Goal: Transaction & Acquisition: Purchase product/service

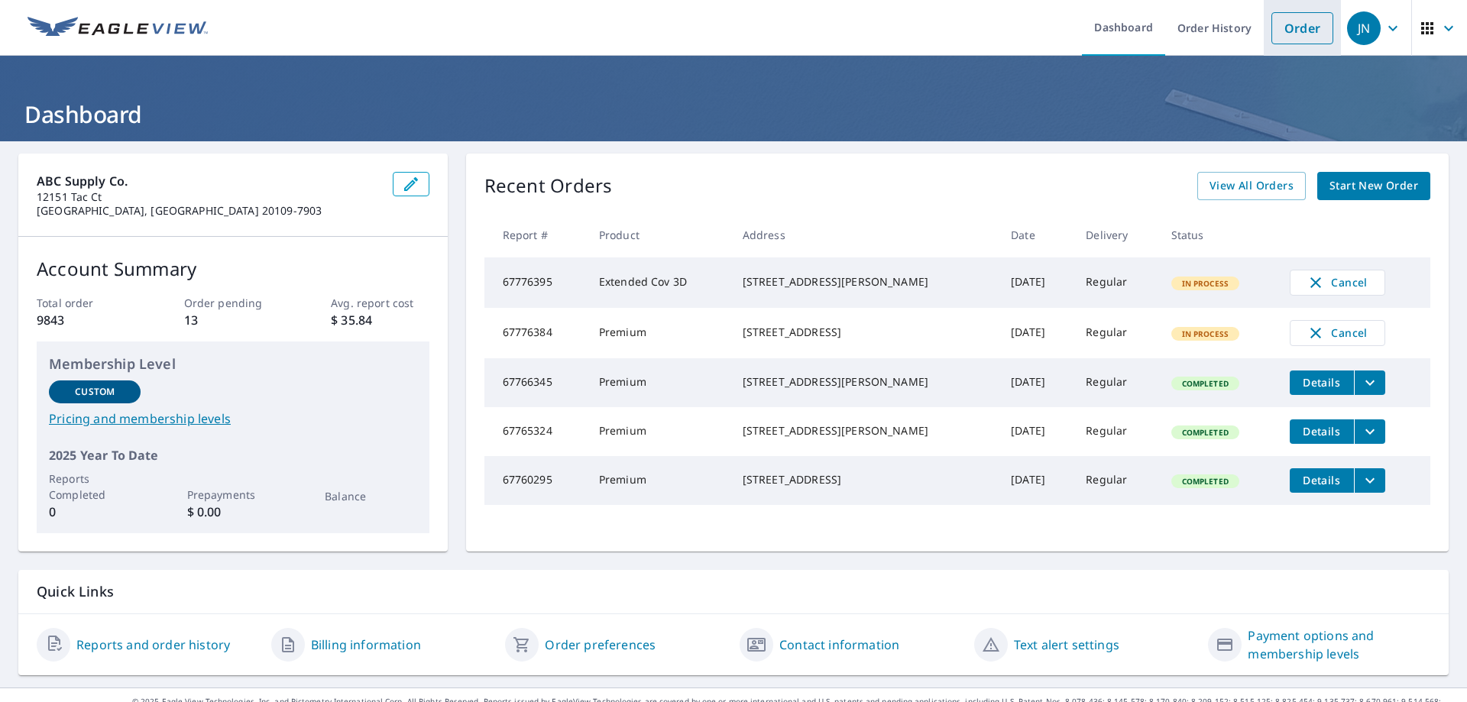
click at [1288, 24] on link "Order" at bounding box center [1302, 28] width 62 height 32
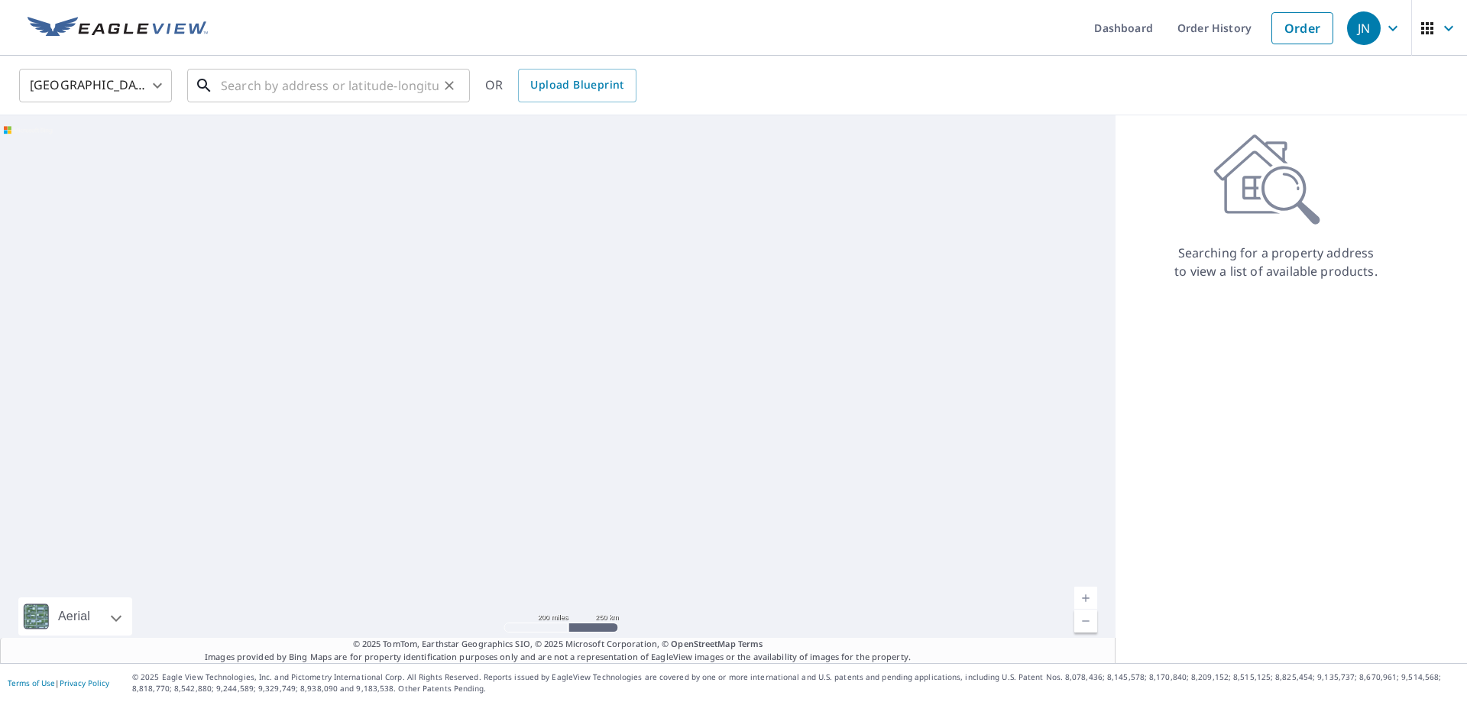
click at [316, 90] on input "text" at bounding box center [330, 85] width 218 height 43
paste input "[STREET_ADDRESS][PERSON_NAME]"
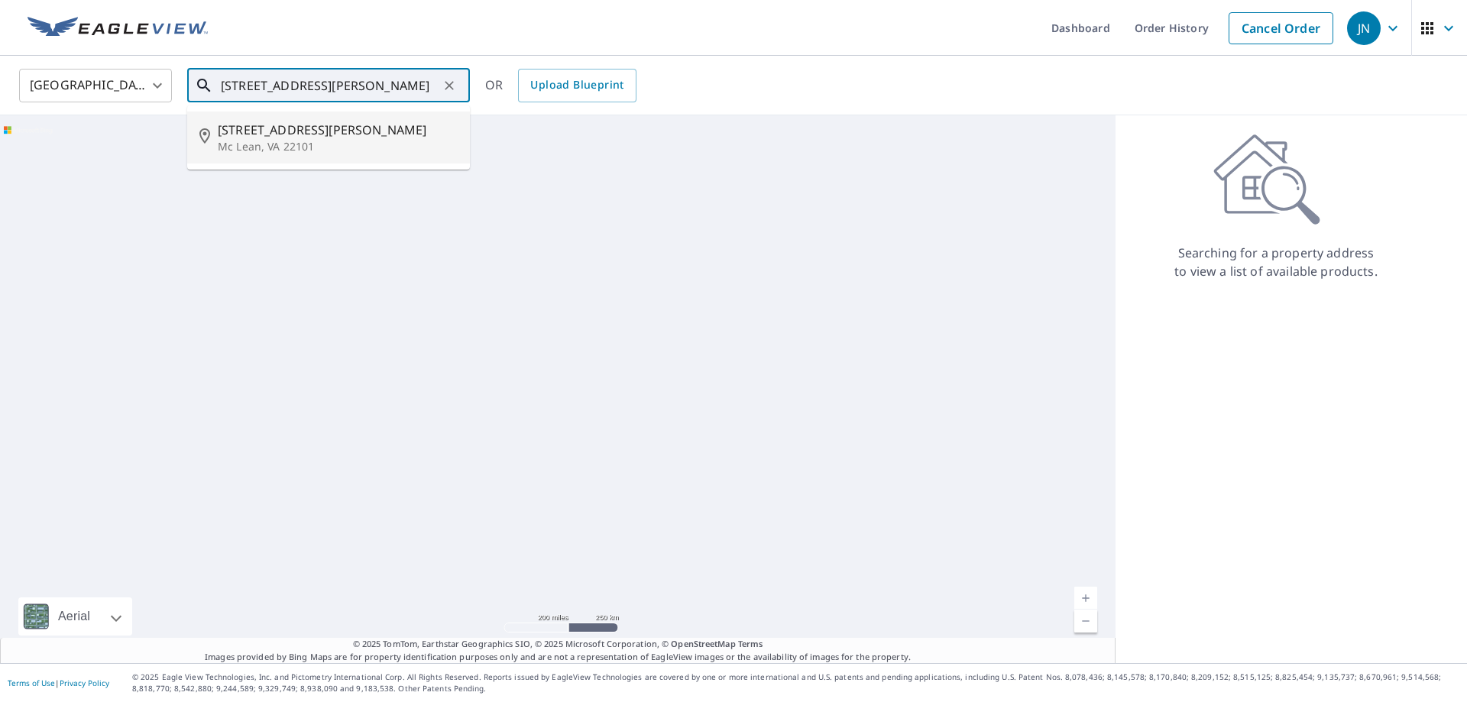
click at [312, 141] on p "Mc Lean, VA 22101" at bounding box center [338, 146] width 240 height 15
type input "[STREET_ADDRESS][PERSON_NAME]"
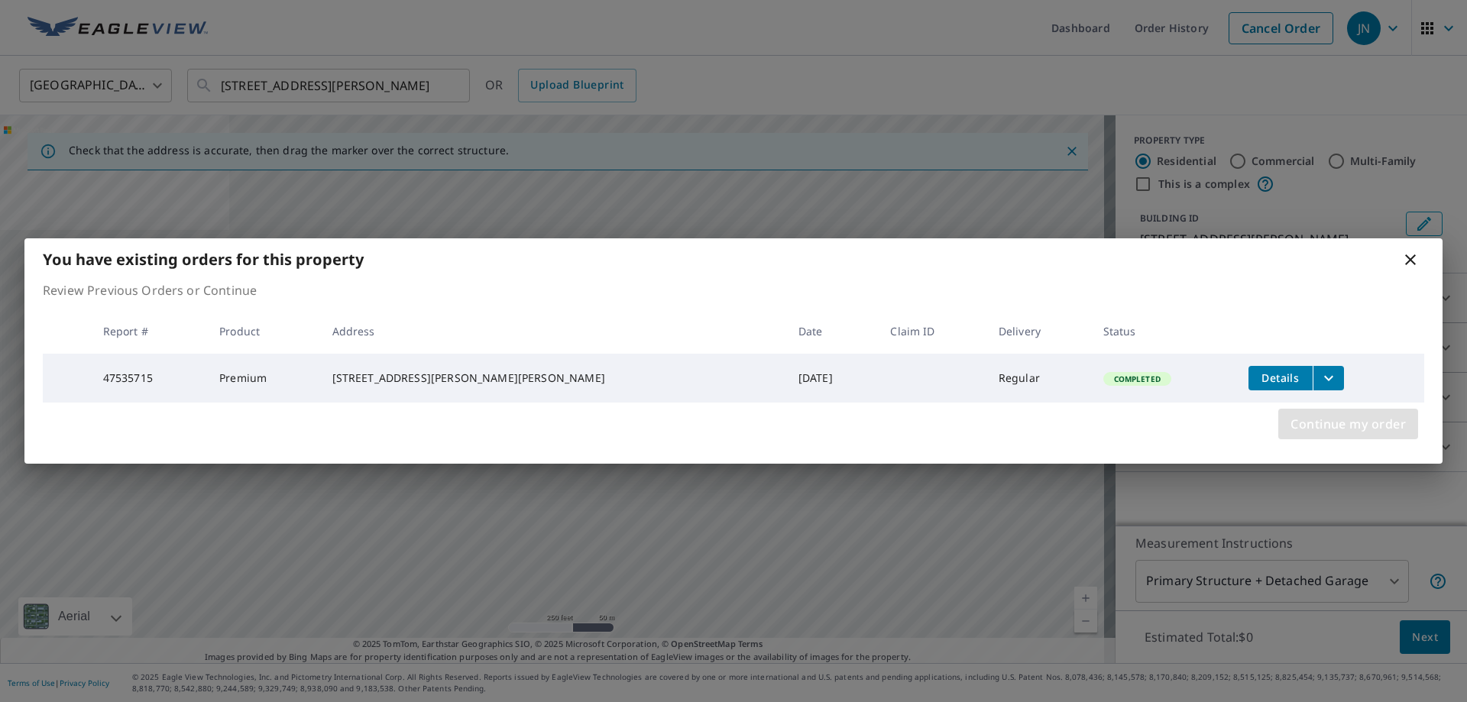
click at [1352, 424] on span "Continue my order" at bounding box center [1347, 423] width 115 height 21
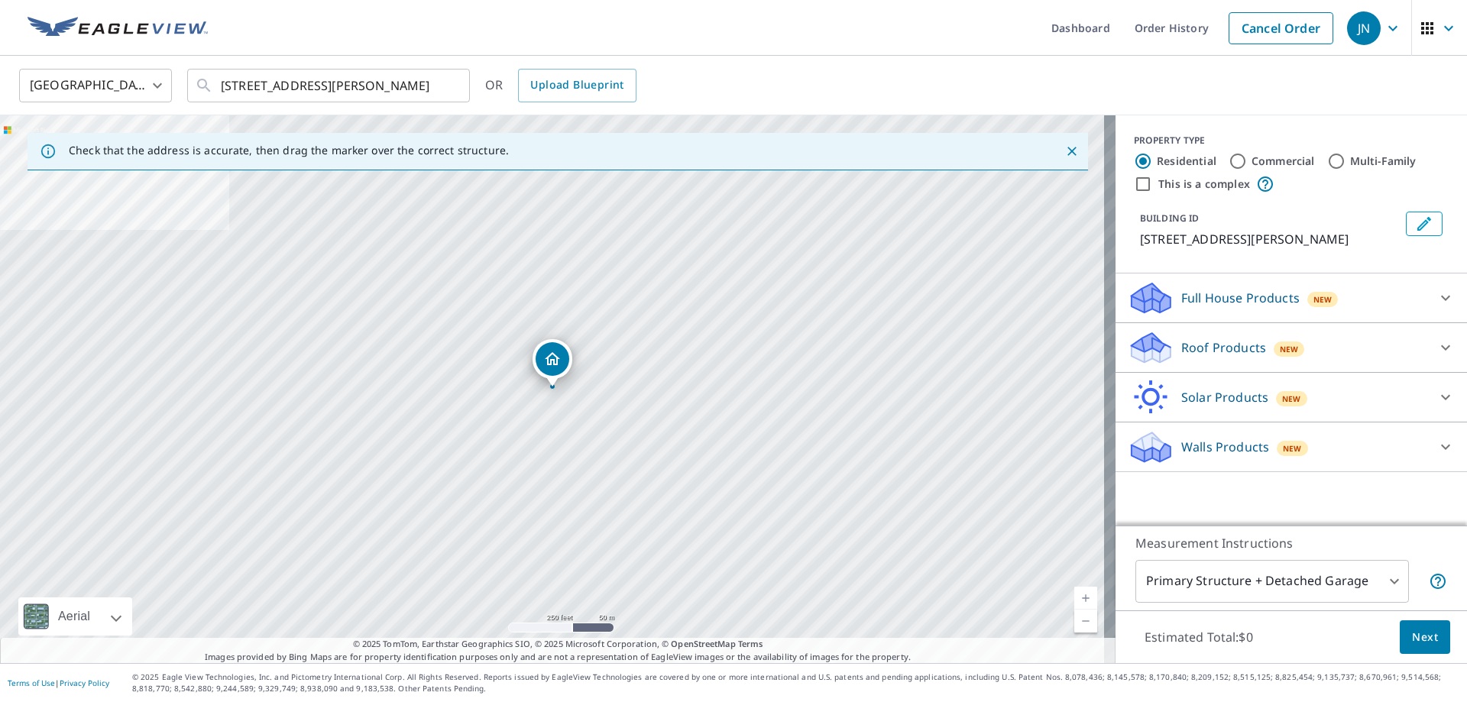
click at [1427, 345] on div at bounding box center [1445, 347] width 37 height 37
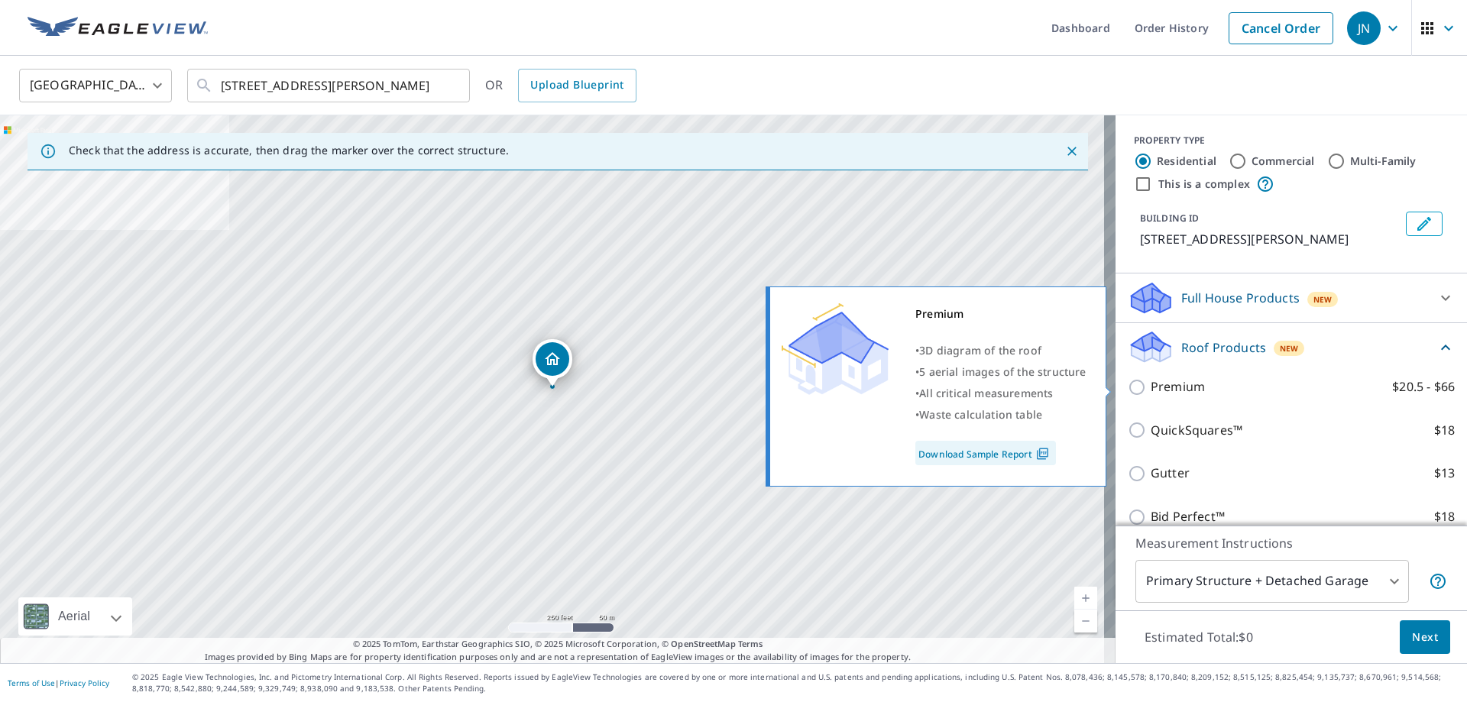
click at [1163, 384] on p "Premium" at bounding box center [1178, 386] width 54 height 19
click at [1151, 384] on input "Premium $20.5 - $66" at bounding box center [1139, 387] width 23 height 18
checkbox input "true"
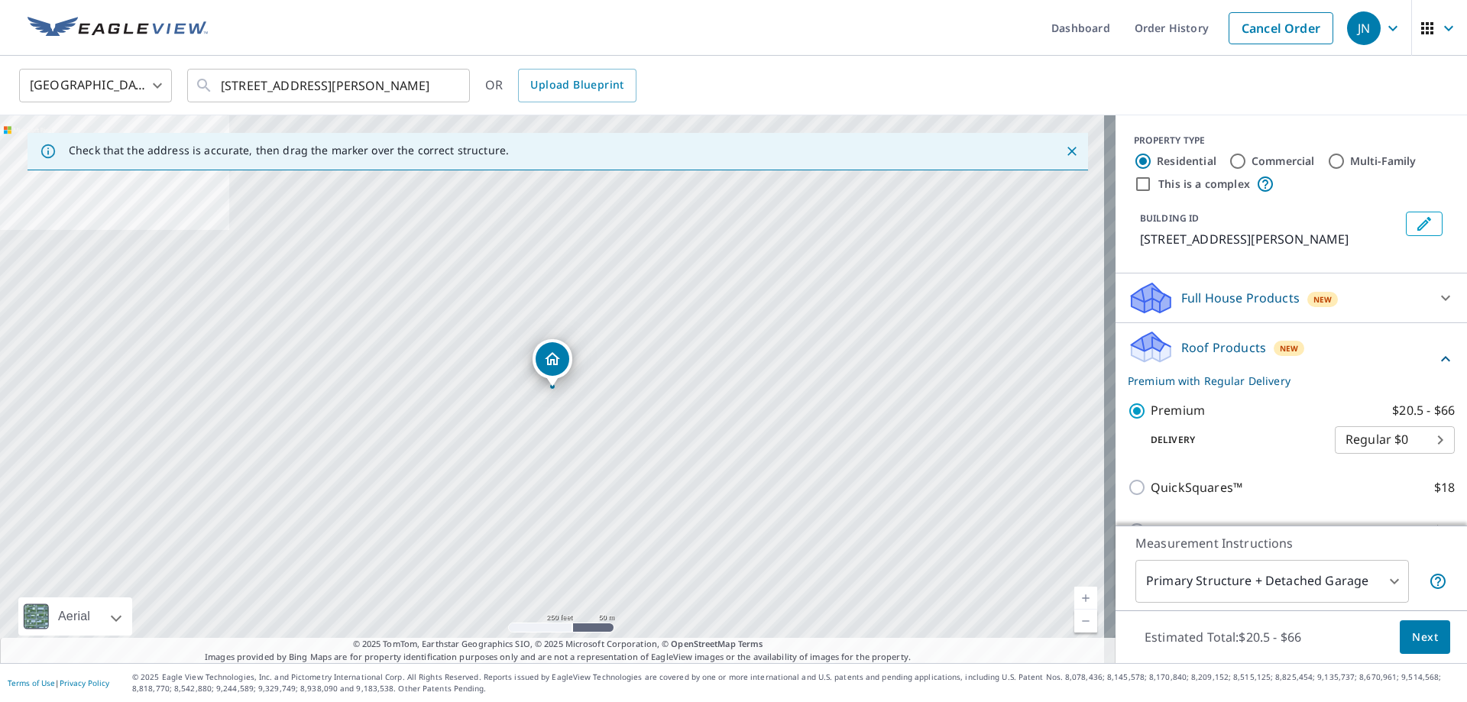
click at [1419, 636] on span "Next" at bounding box center [1425, 637] width 26 height 19
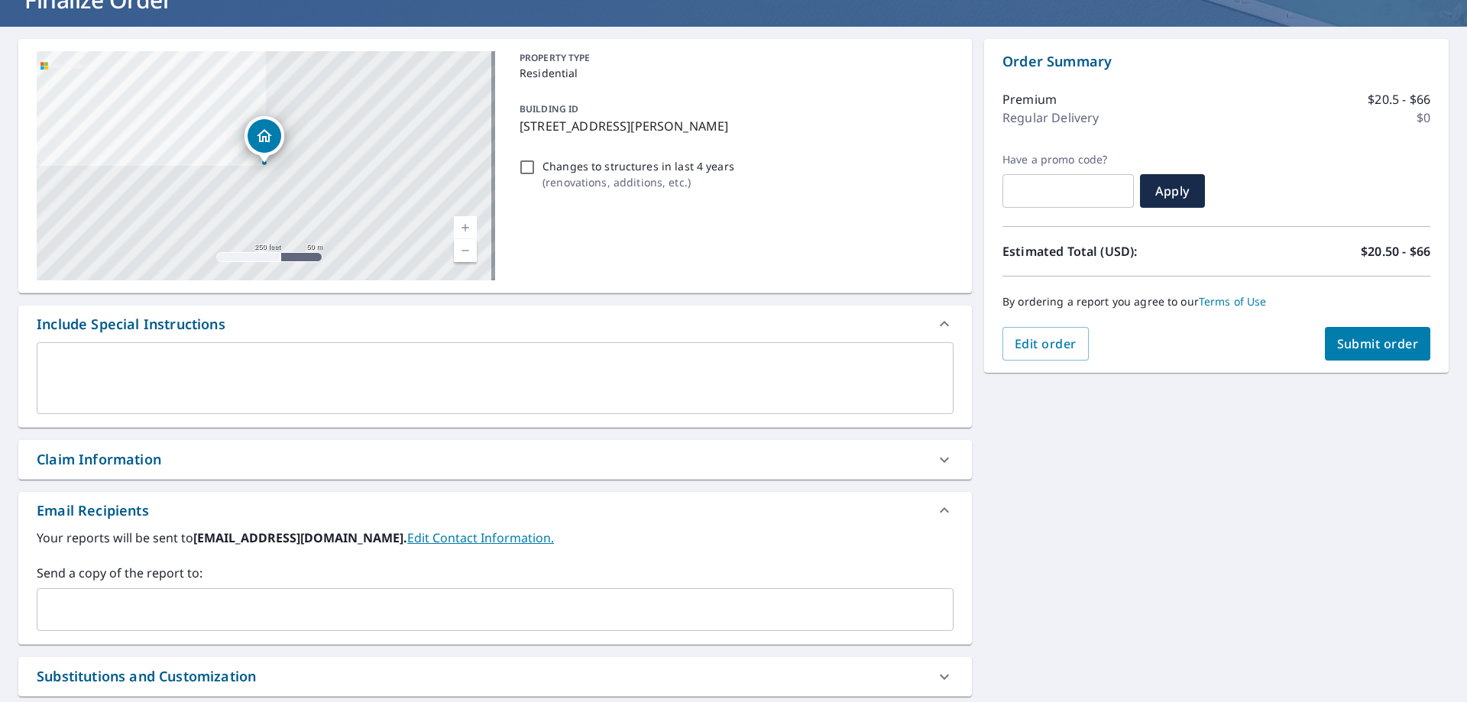
scroll to position [270, 0]
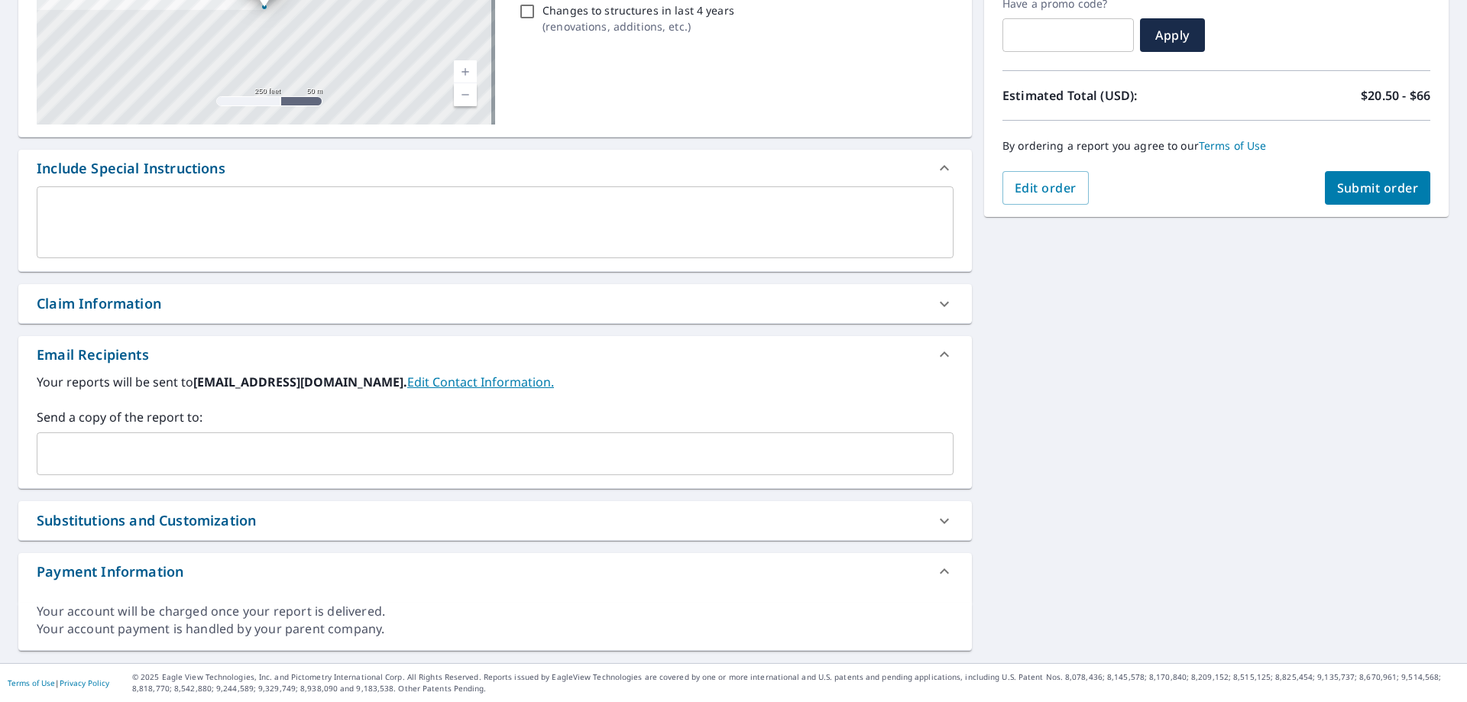
click at [125, 463] on input "text" at bounding box center [484, 453] width 880 height 29
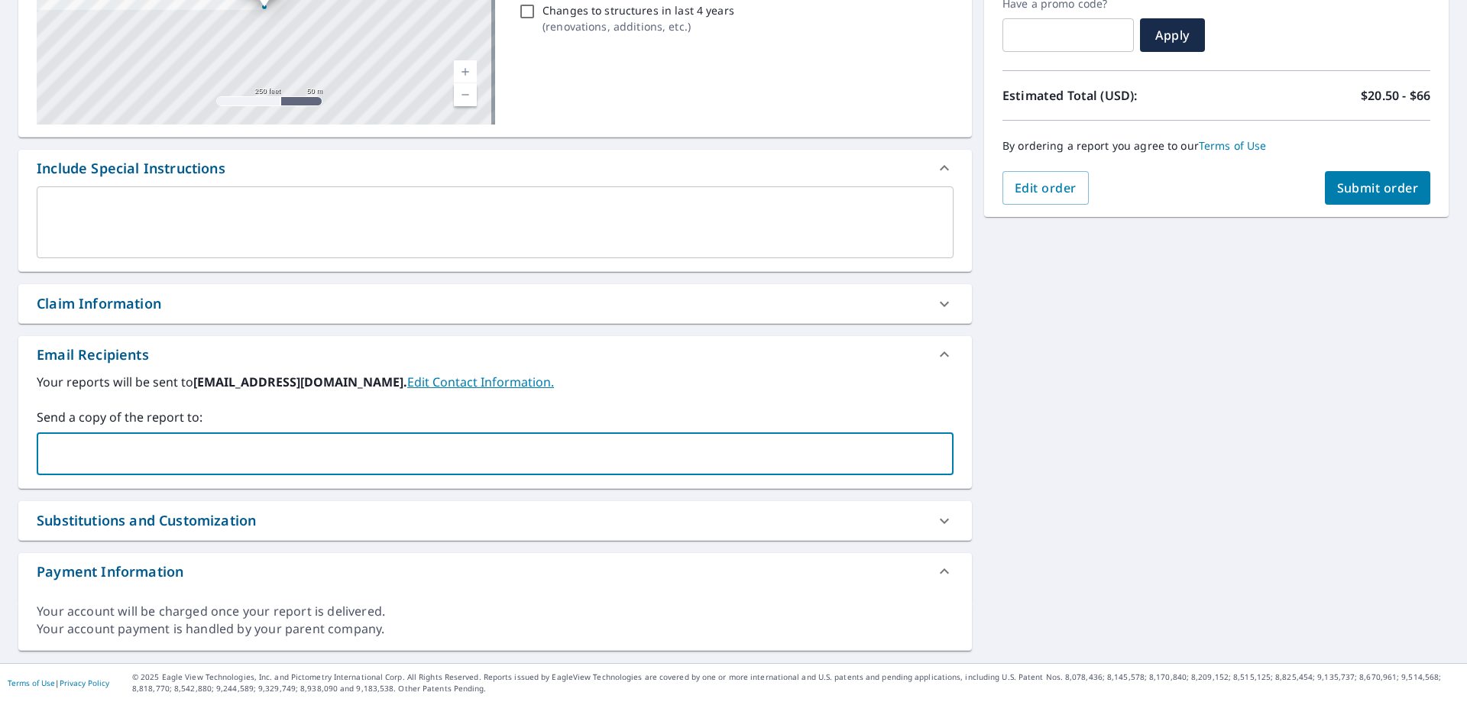
paste input "[EMAIL_ADDRESS][DOMAIN_NAME]"
type input "[EMAIL_ADDRESS][DOMAIN_NAME]"
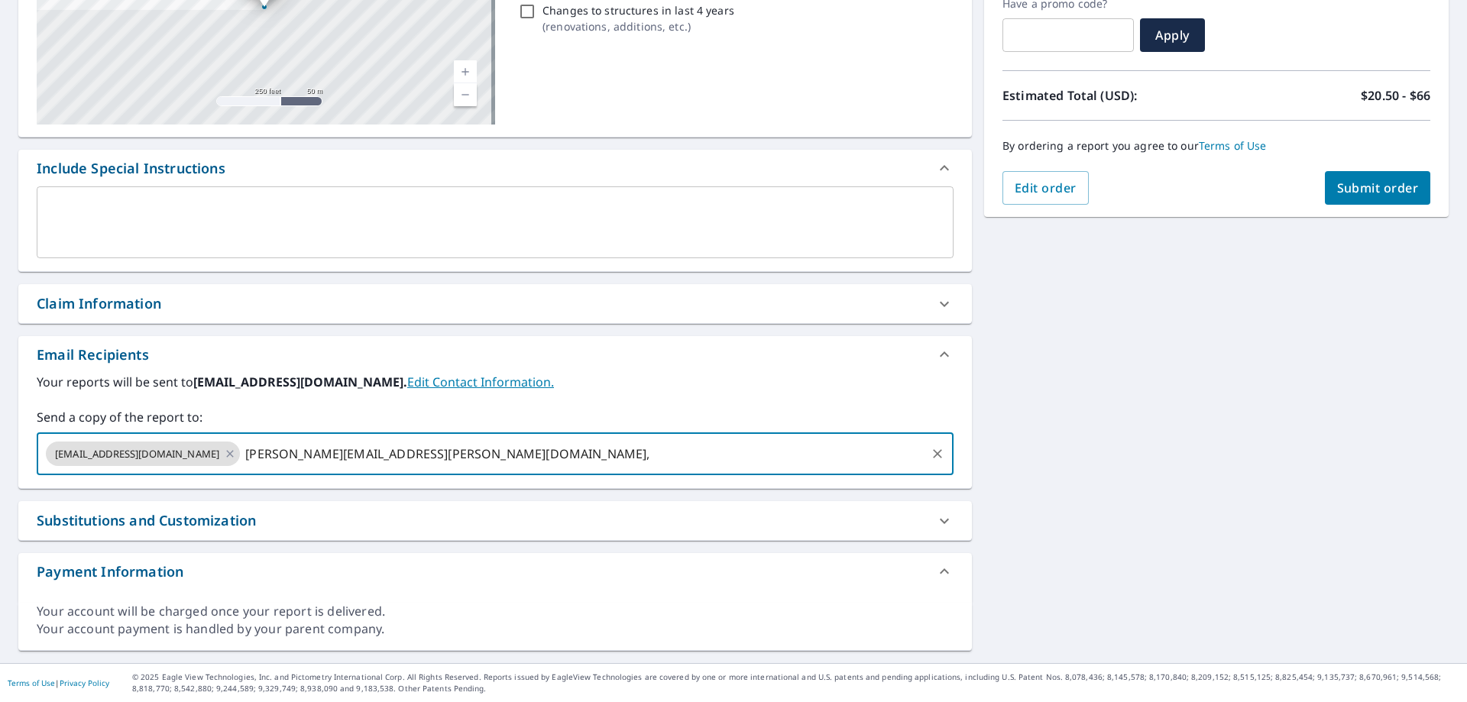
type input "[PERSON_NAME][EMAIL_ADDRESS][PERSON_NAME][DOMAIN_NAME]"
click at [1341, 185] on span "Submit order" at bounding box center [1378, 188] width 82 height 17
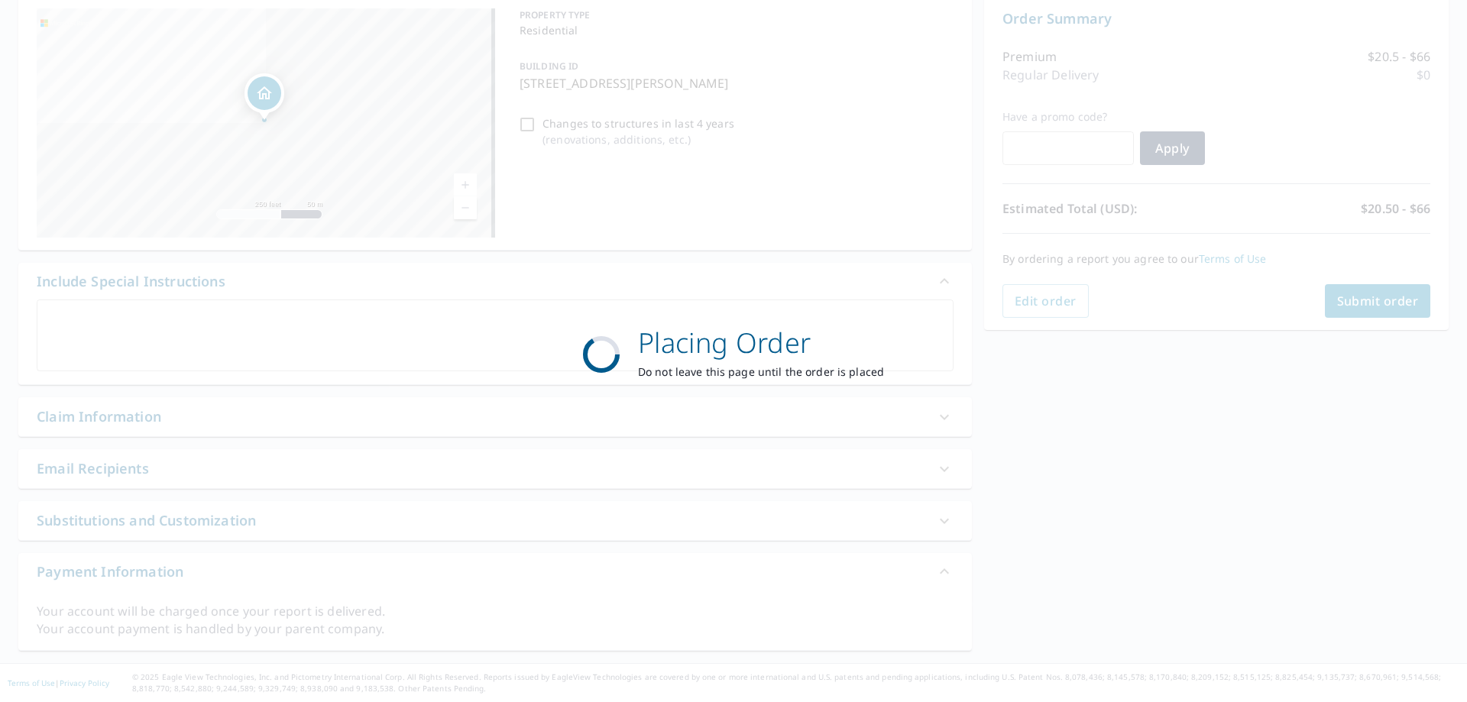
scroll to position [157, 0]
